Goal: Task Accomplishment & Management: Use online tool/utility

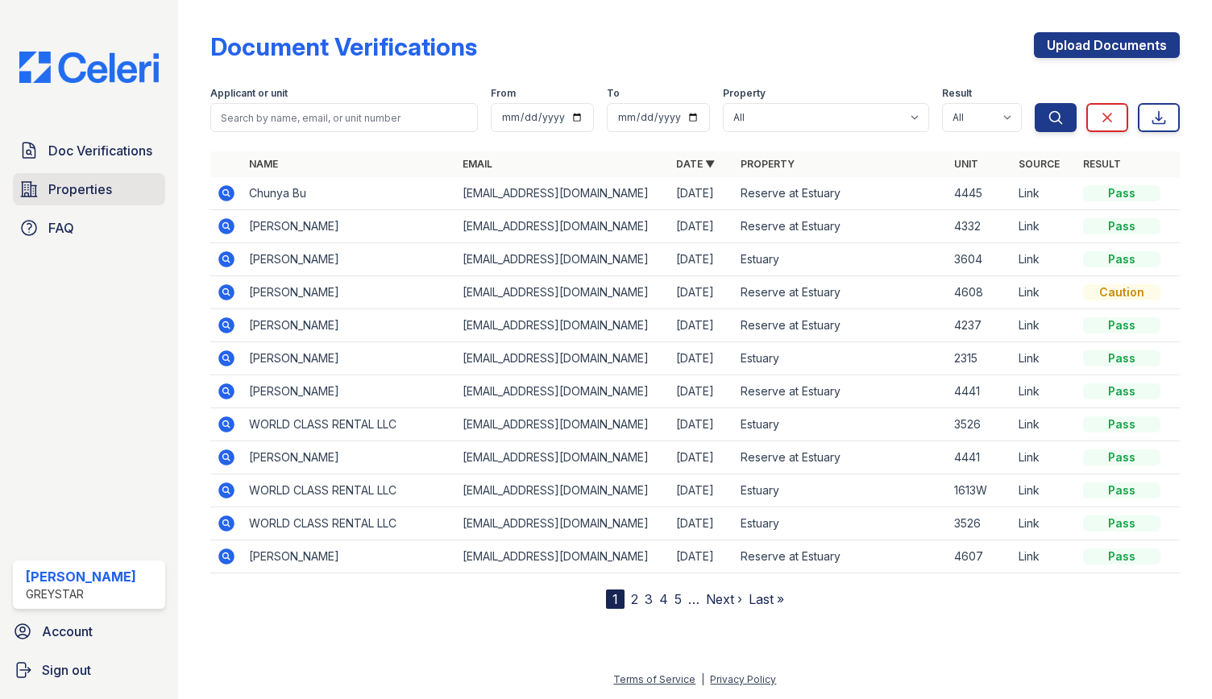
click at [66, 187] on span "Properties" at bounding box center [80, 189] width 64 height 19
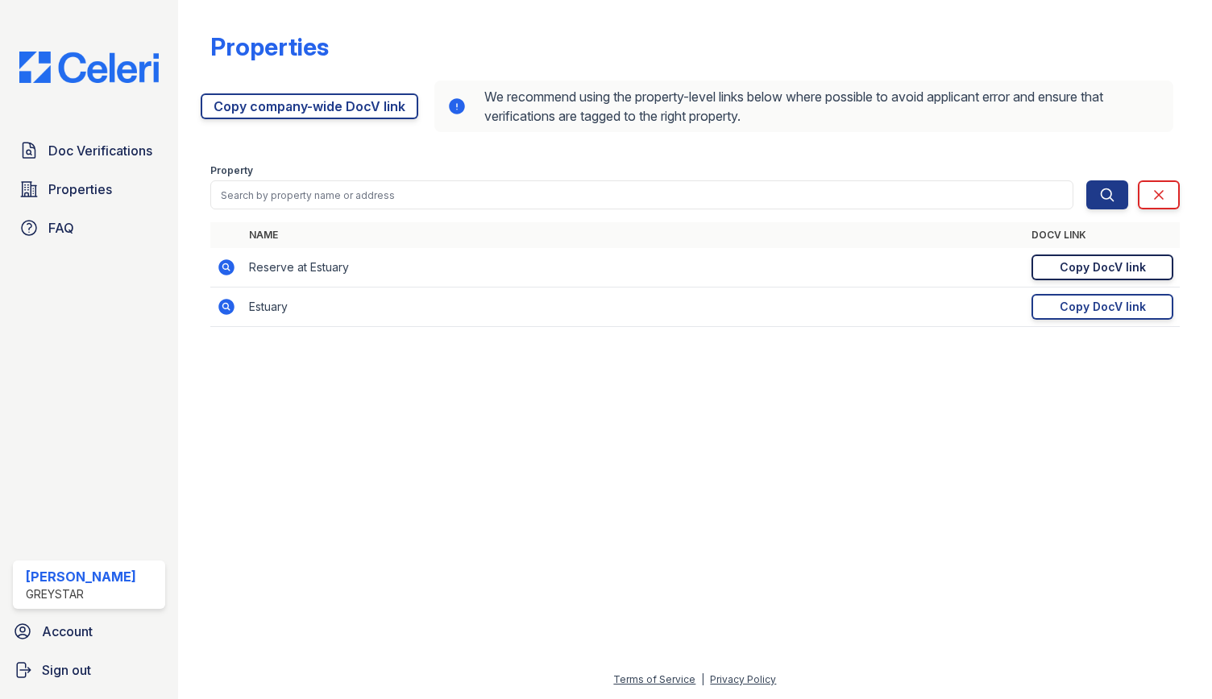
click at [1106, 270] on div "Copy DocV link" at bounding box center [1102, 267] width 86 height 16
click at [114, 151] on span "Doc Verifications" at bounding box center [100, 150] width 104 height 19
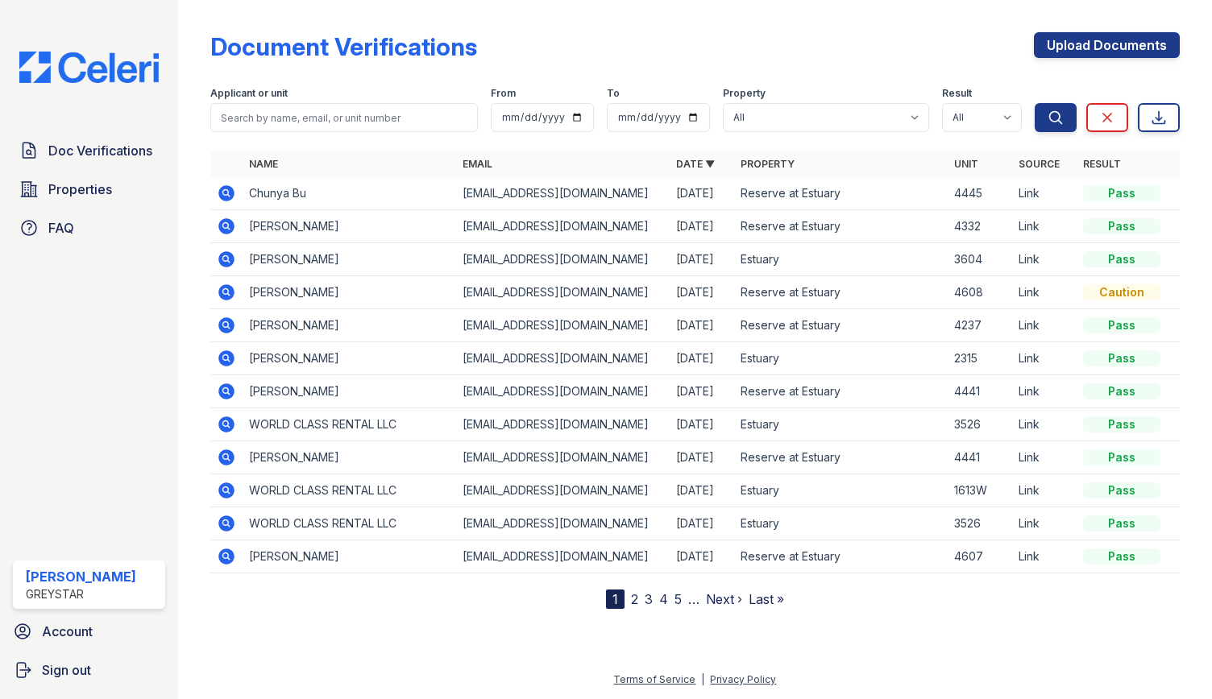
click at [229, 192] on icon at bounding box center [226, 193] width 16 height 16
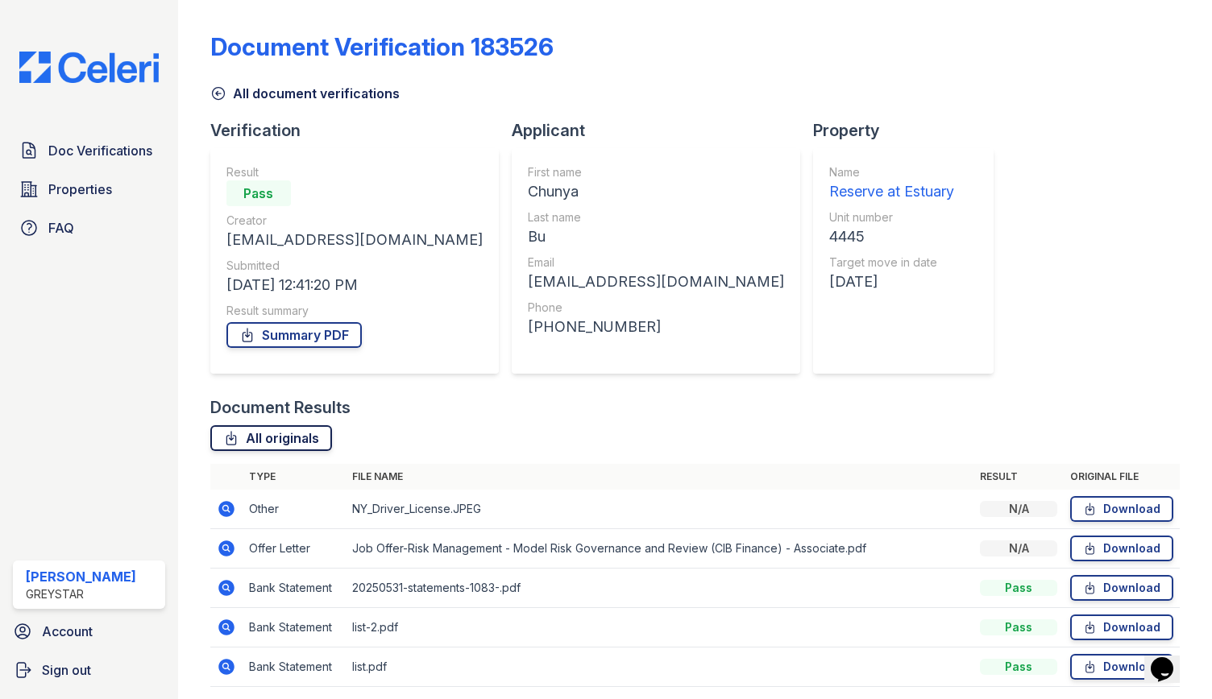
click at [232, 437] on icon at bounding box center [231, 438] width 16 height 16
click at [48, 144] on span "Doc Verifications" at bounding box center [100, 150] width 104 height 19
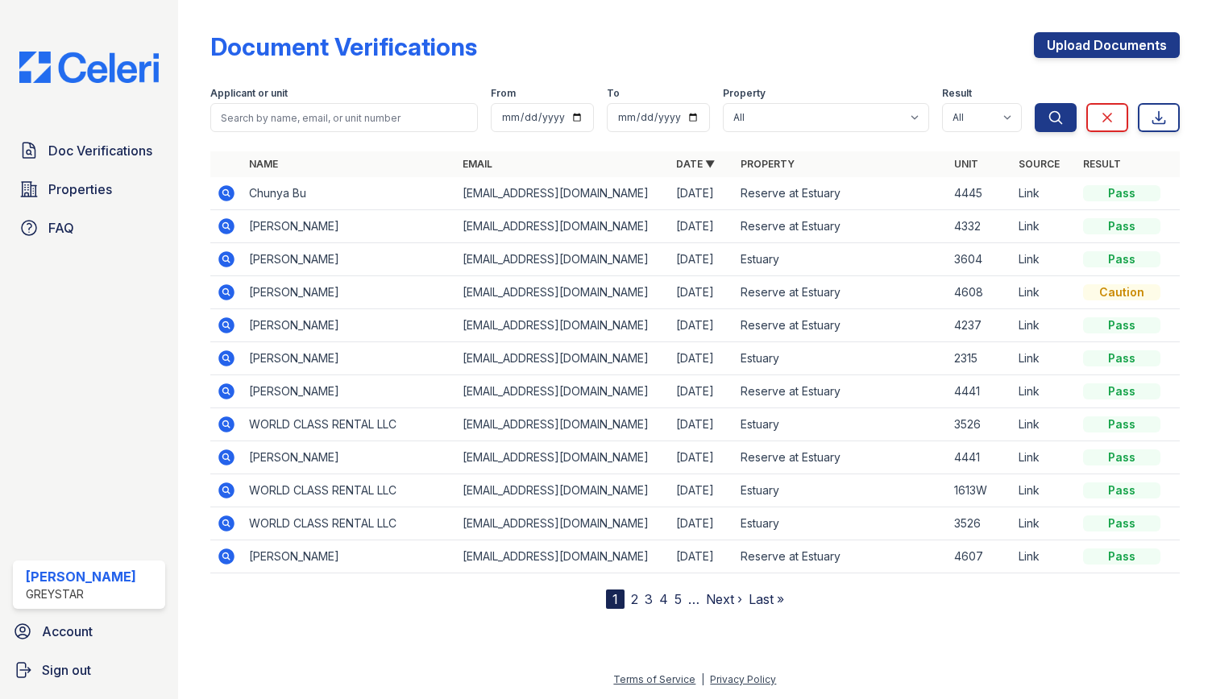
click at [229, 220] on icon at bounding box center [226, 226] width 16 height 16
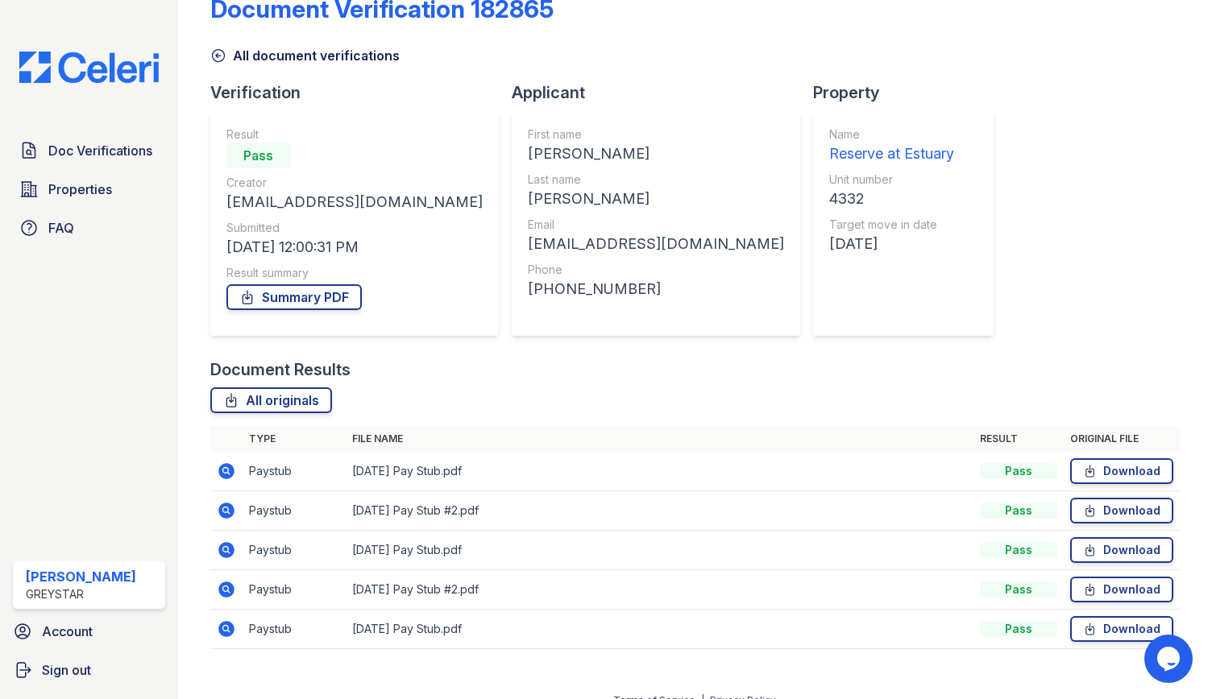
scroll to position [57, 0]
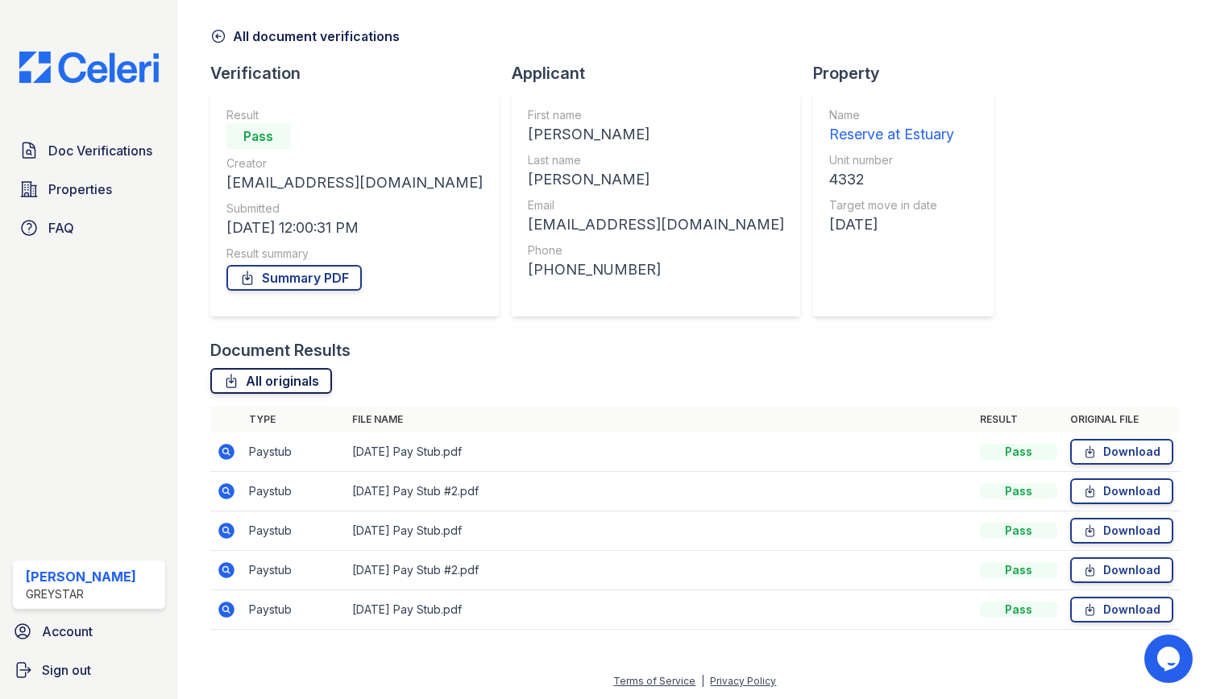
click at [271, 382] on link "All originals" at bounding box center [271, 381] width 122 height 26
